Goal: Find specific page/section: Find specific page/section

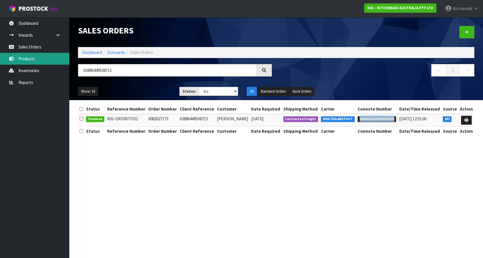
click at [32, 58] on link "Products" at bounding box center [34, 59] width 69 height 12
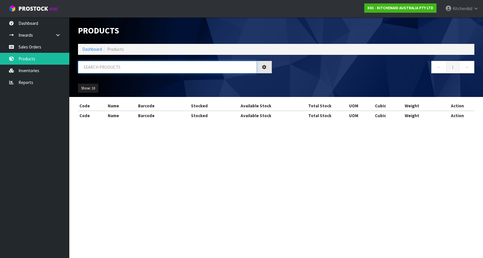
click at [121, 68] on input "text" at bounding box center [167, 67] width 179 height 12
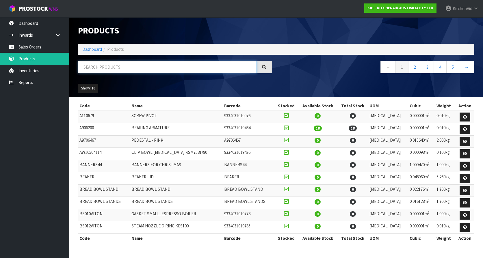
click at [117, 66] on input "text" at bounding box center [167, 67] width 179 height 12
paste input "5KEK1701APT"
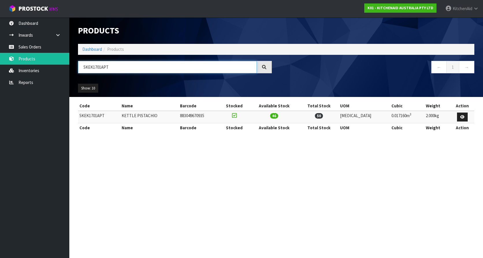
click at [102, 68] on input "5KEK1701APT" at bounding box center [167, 67] width 179 height 12
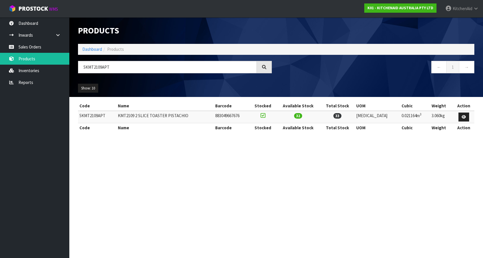
drag, startPoint x: 188, startPoint y: 158, endPoint x: 183, endPoint y: 156, distance: 5.2
click at [188, 158] on section "Products Import Products Drop file here to import csv template Dashboard Produc…" at bounding box center [241, 129] width 483 height 258
click at [96, 67] on input "5KMT2109APT" at bounding box center [167, 67] width 179 height 12
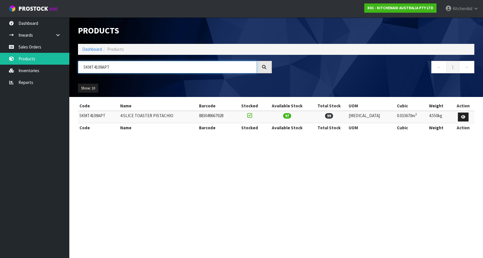
type input "5KMT4109APT"
click at [190, 159] on section "Products Import Products Drop file here to import csv template Dashboard Produc…" at bounding box center [241, 129] width 483 height 258
